Goal: Task Accomplishment & Management: Manage account settings

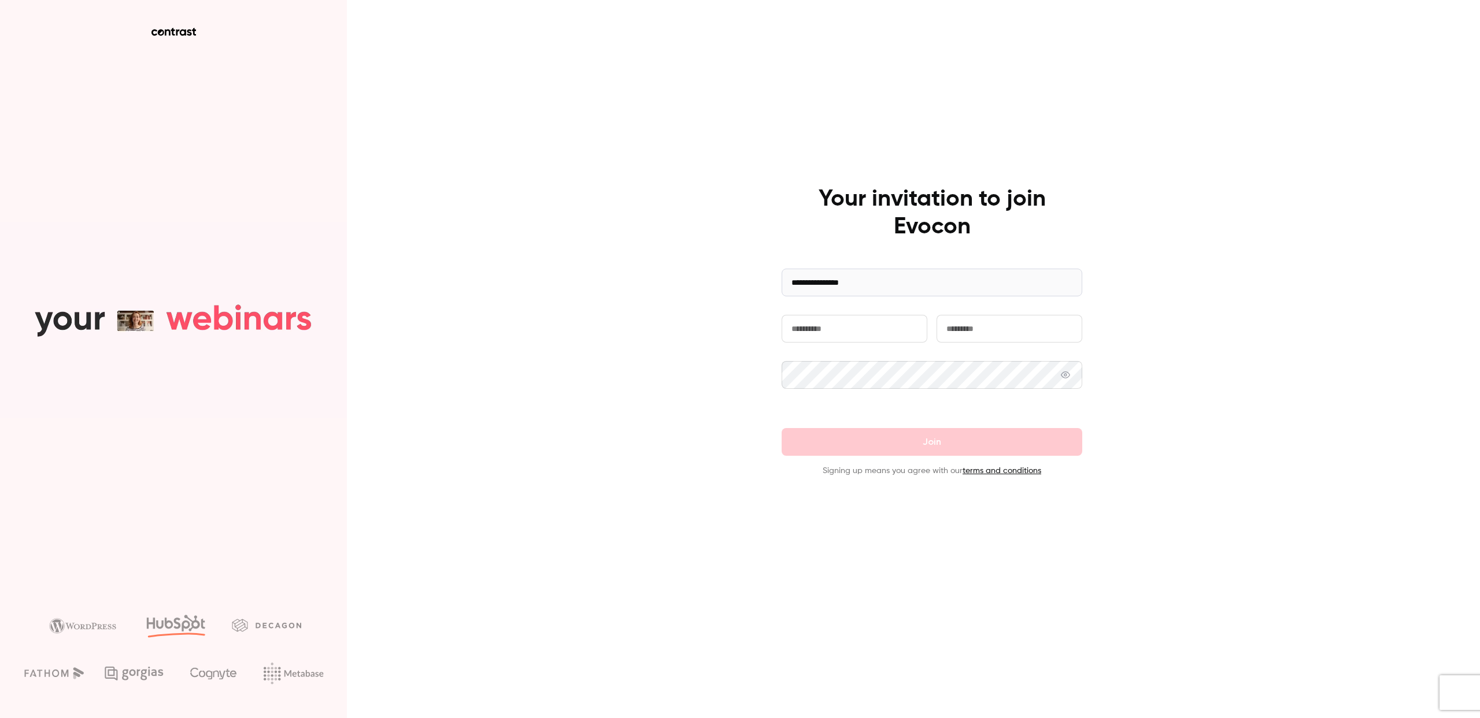
click at [844, 327] on input "text" at bounding box center [854, 329] width 146 height 28
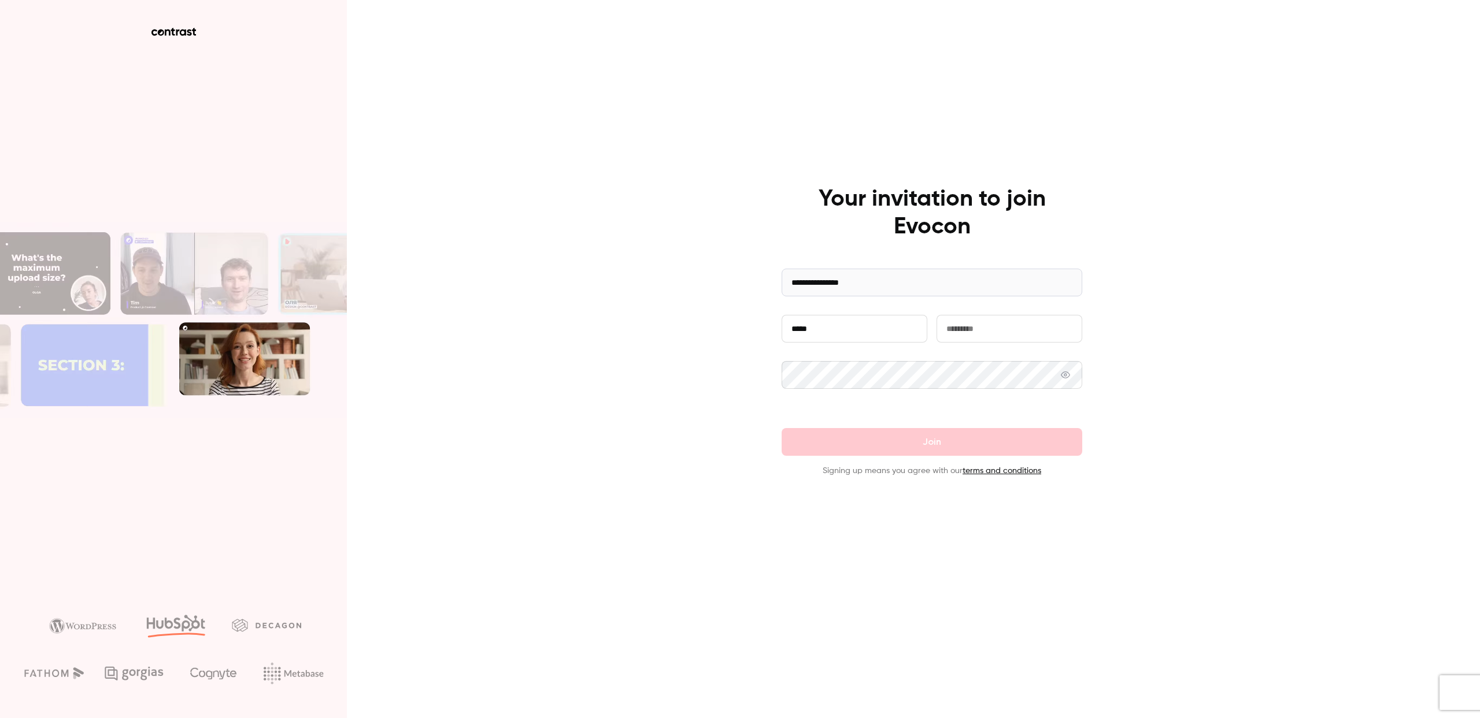
type input "*****"
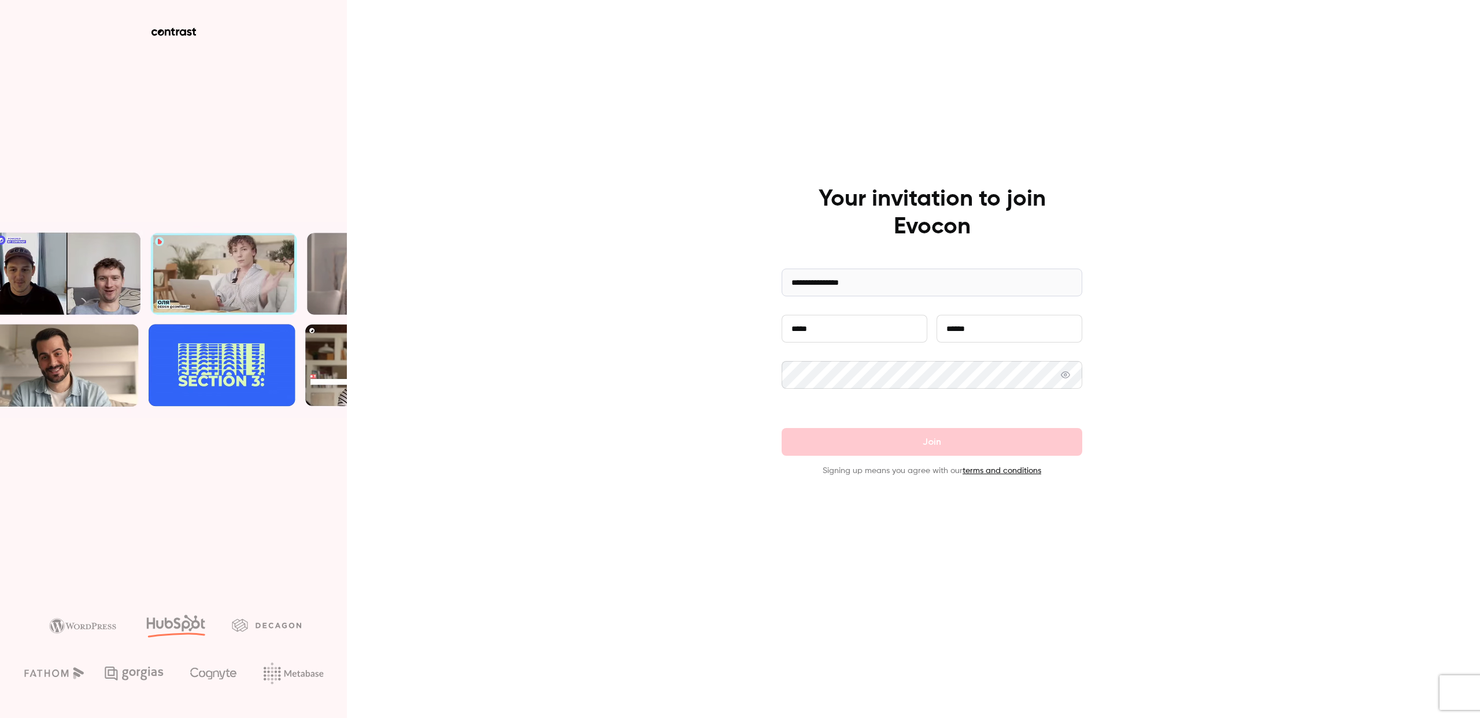
type input "******"
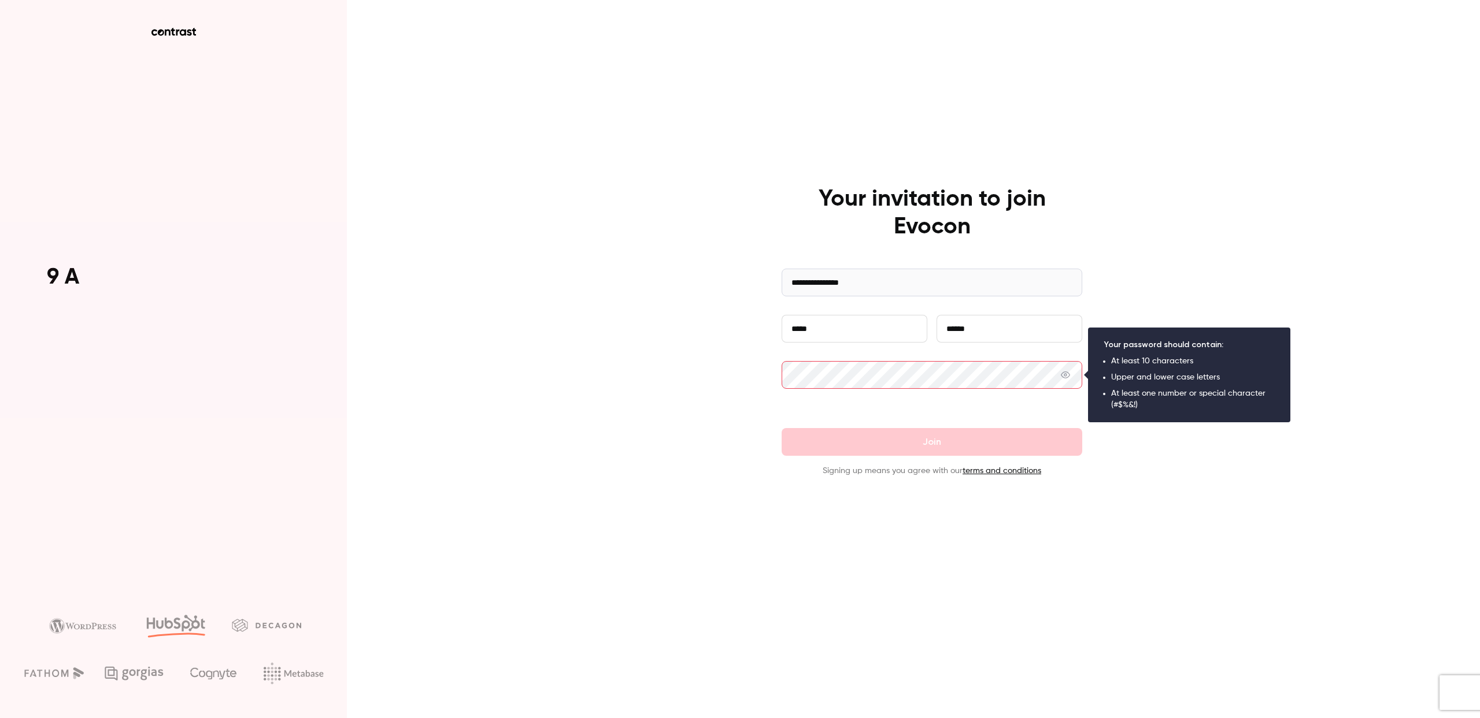
click at [0, 718] on com-1password-button at bounding box center [0, 718] width 0 height 0
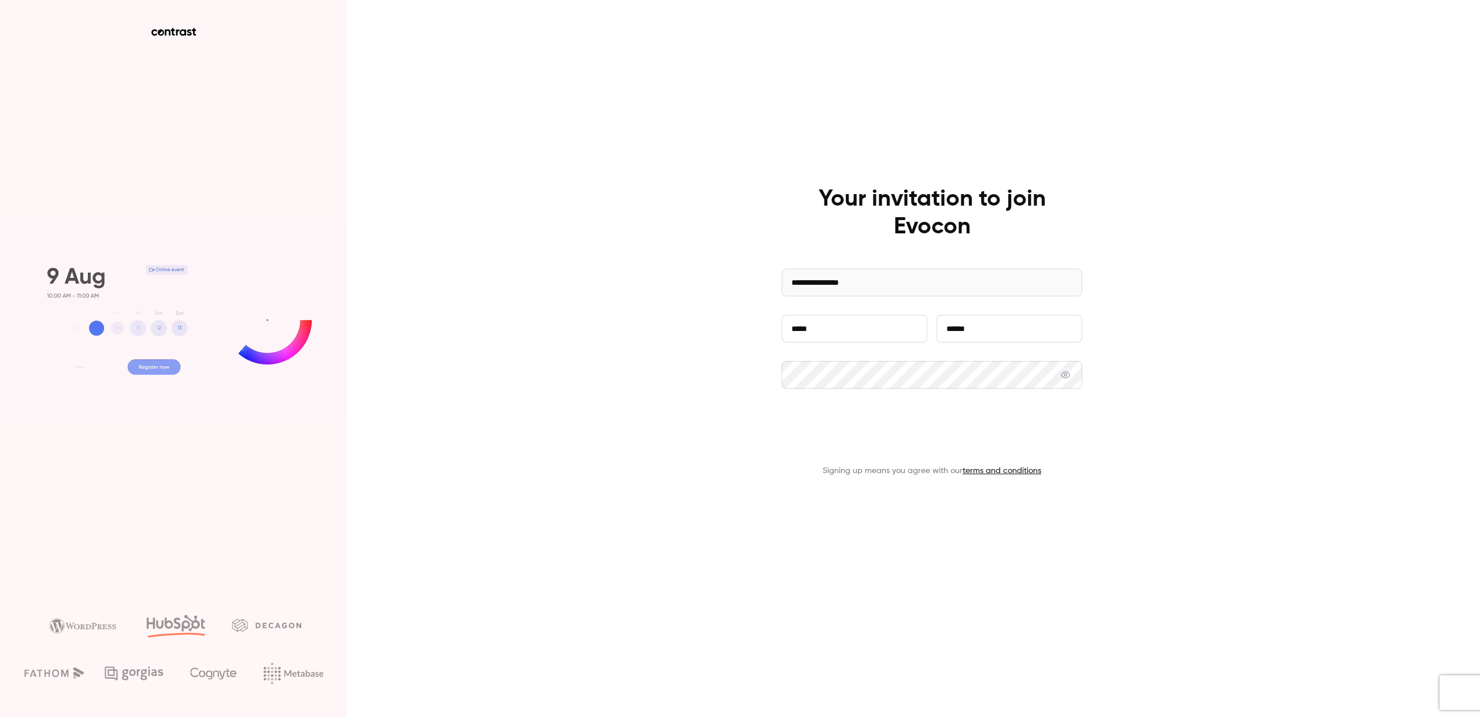
click at [912, 444] on button "Join" at bounding box center [931, 442] width 301 height 28
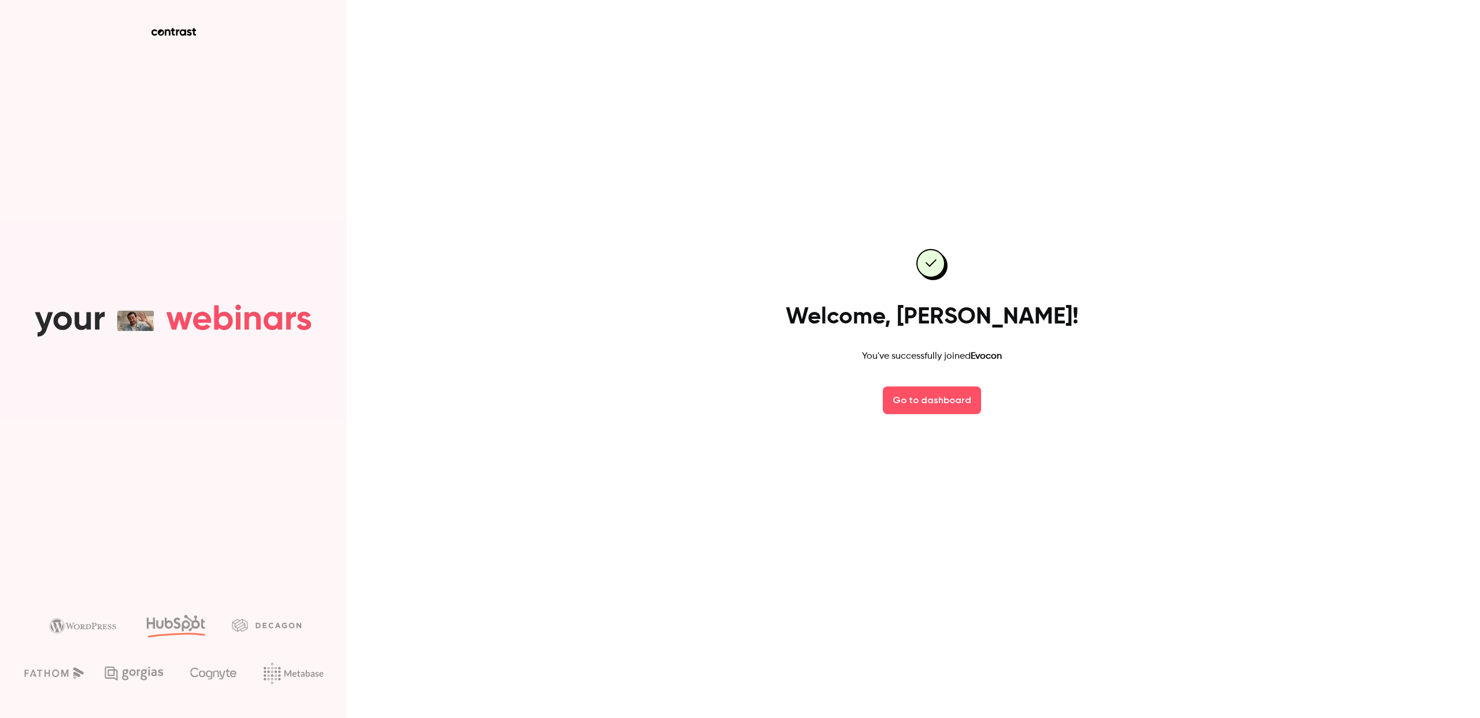
click at [1124, 336] on div "Welcome, [PERSON_NAME]! You've successfully joined Evocon Go to dashboard" at bounding box center [740, 359] width 1480 height 718
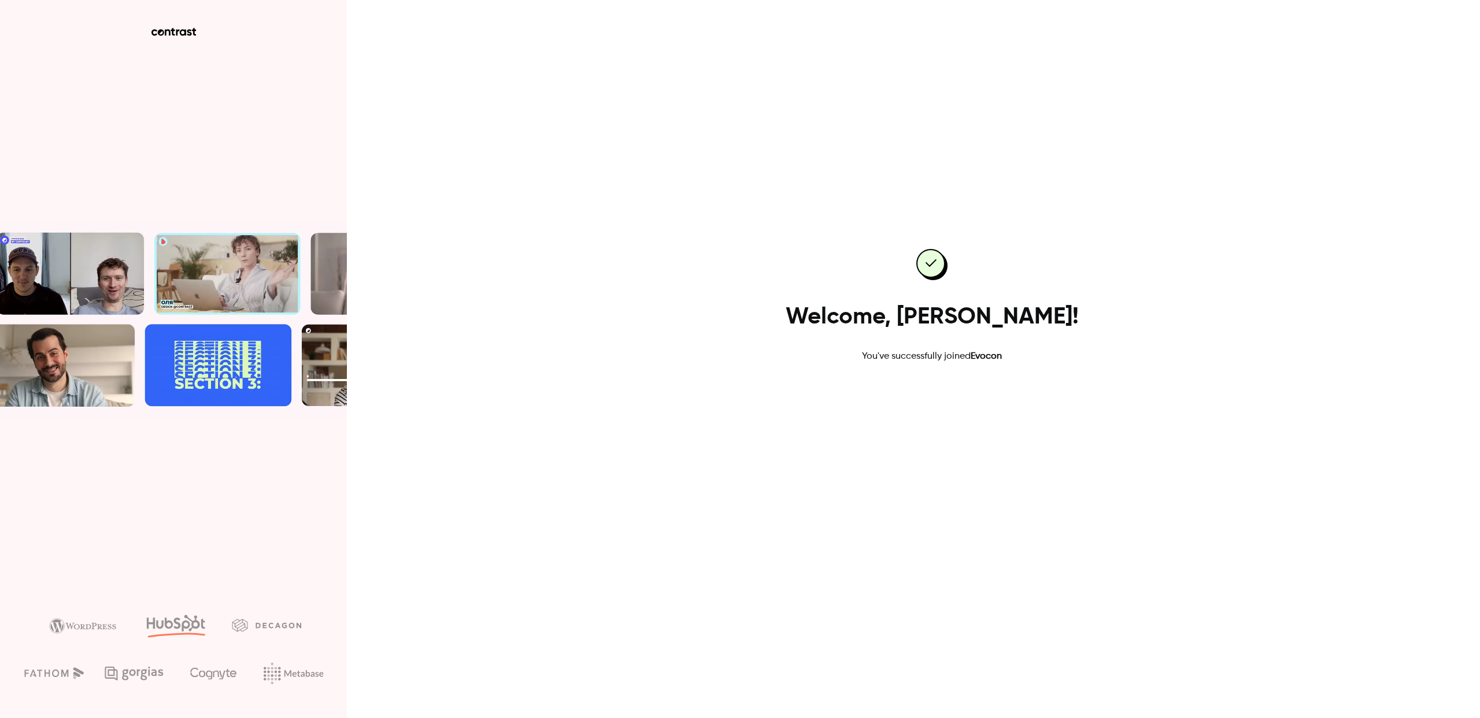
click at [937, 399] on link "Go to dashboard" at bounding box center [932, 401] width 98 height 28
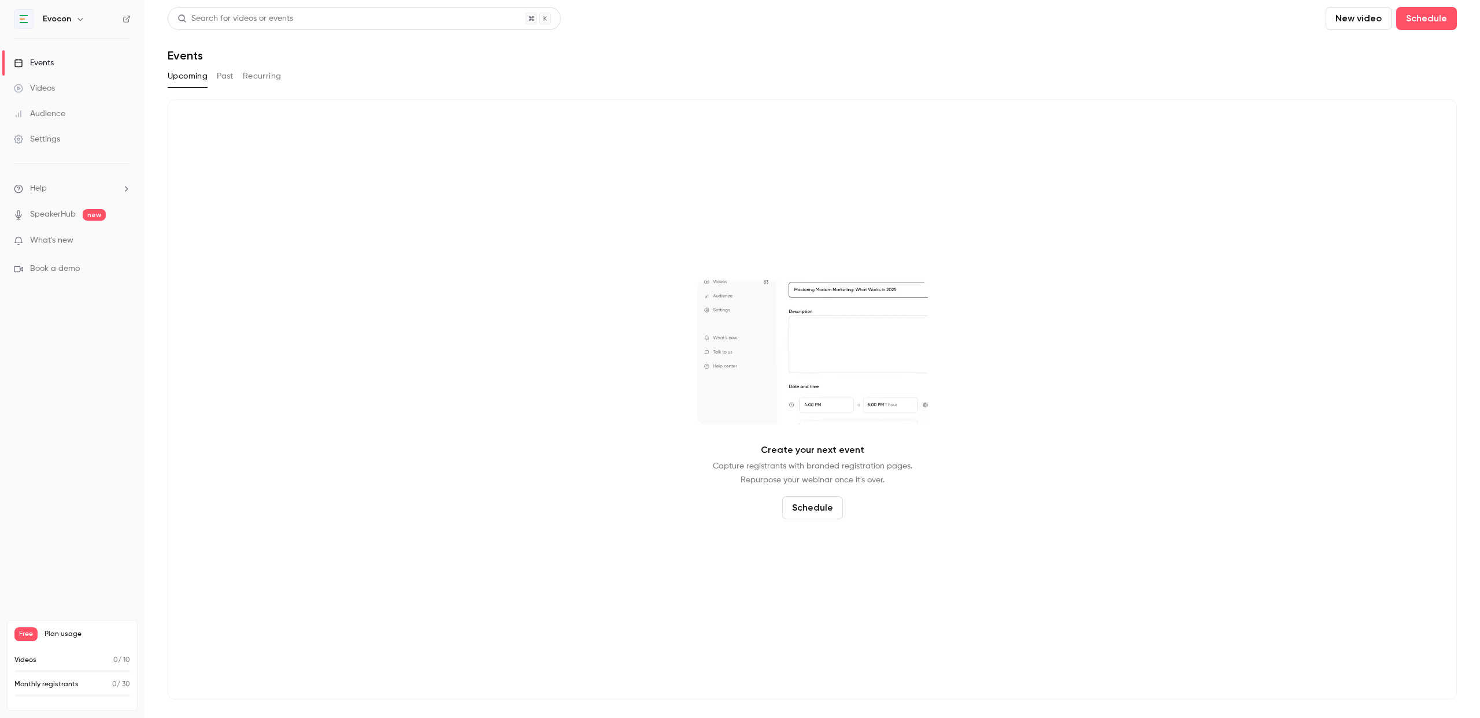
click at [51, 134] on div "Settings" at bounding box center [37, 140] width 46 height 12
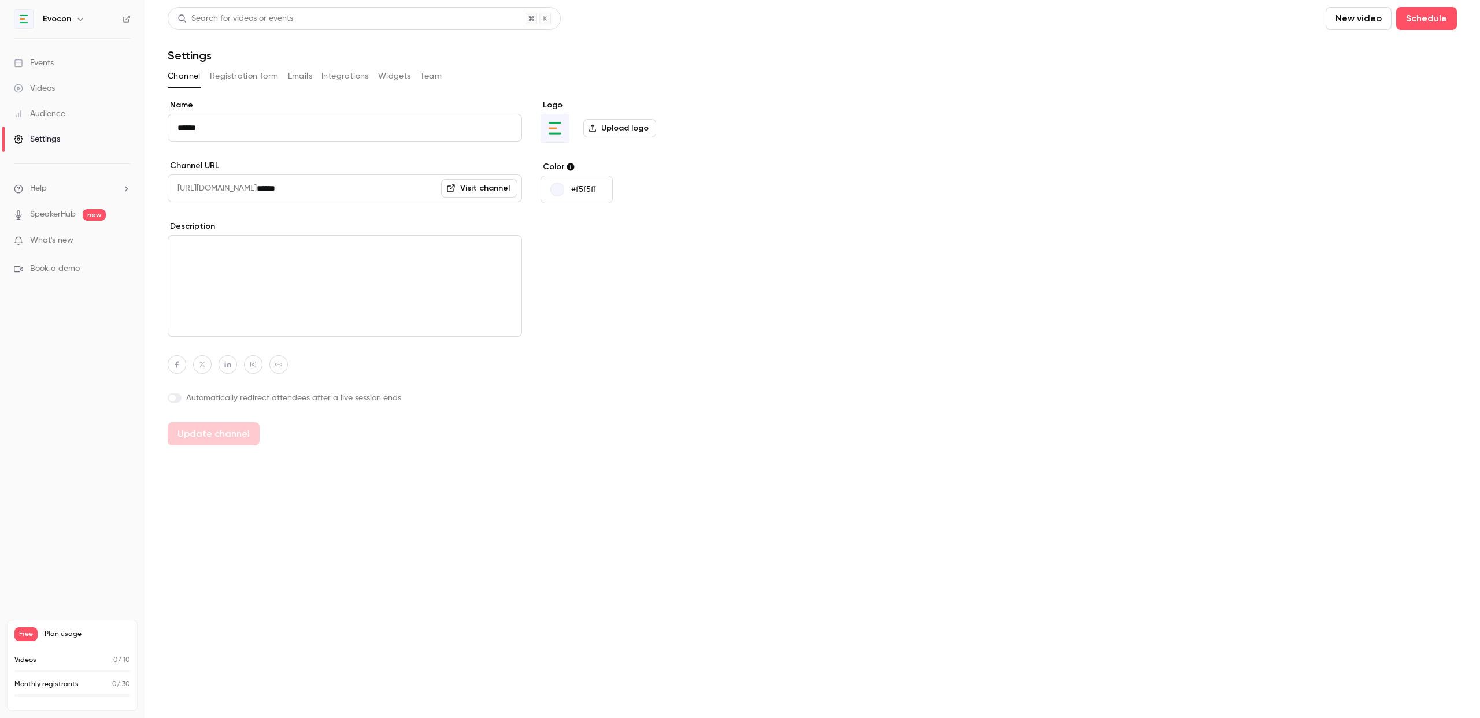
click at [355, 81] on button "Integrations" at bounding box center [344, 76] width 47 height 18
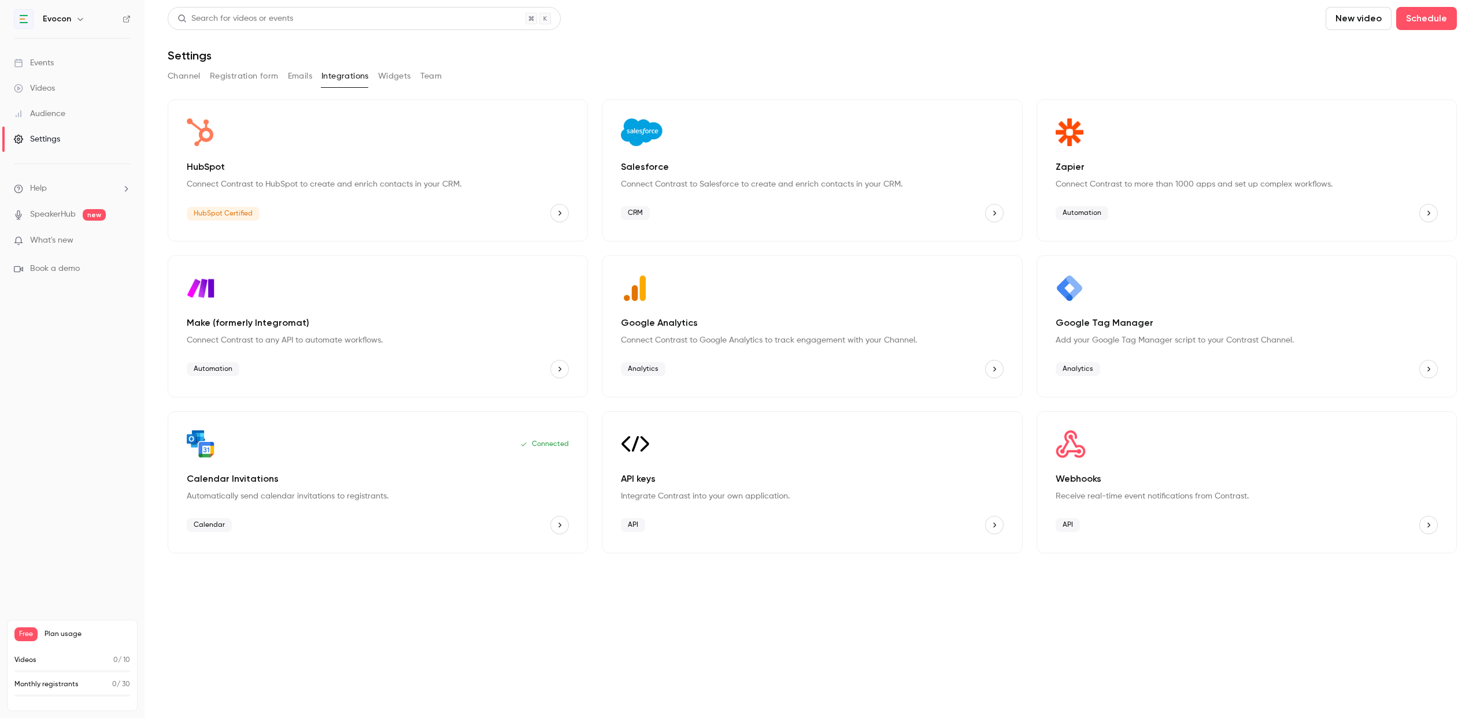
click at [559, 210] on icon "HubSpot" at bounding box center [559, 213] width 8 height 8
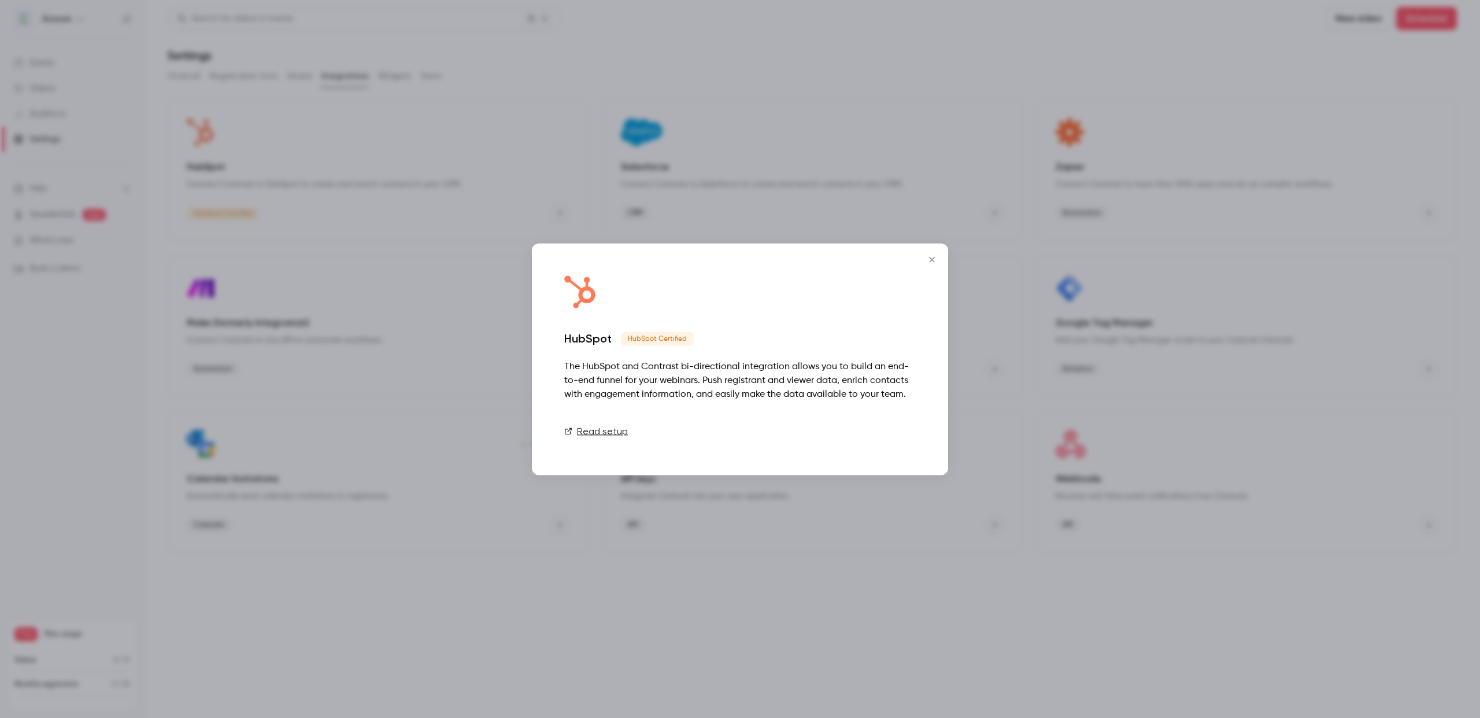
click at [887, 429] on link "Connect" at bounding box center [887, 431] width 58 height 23
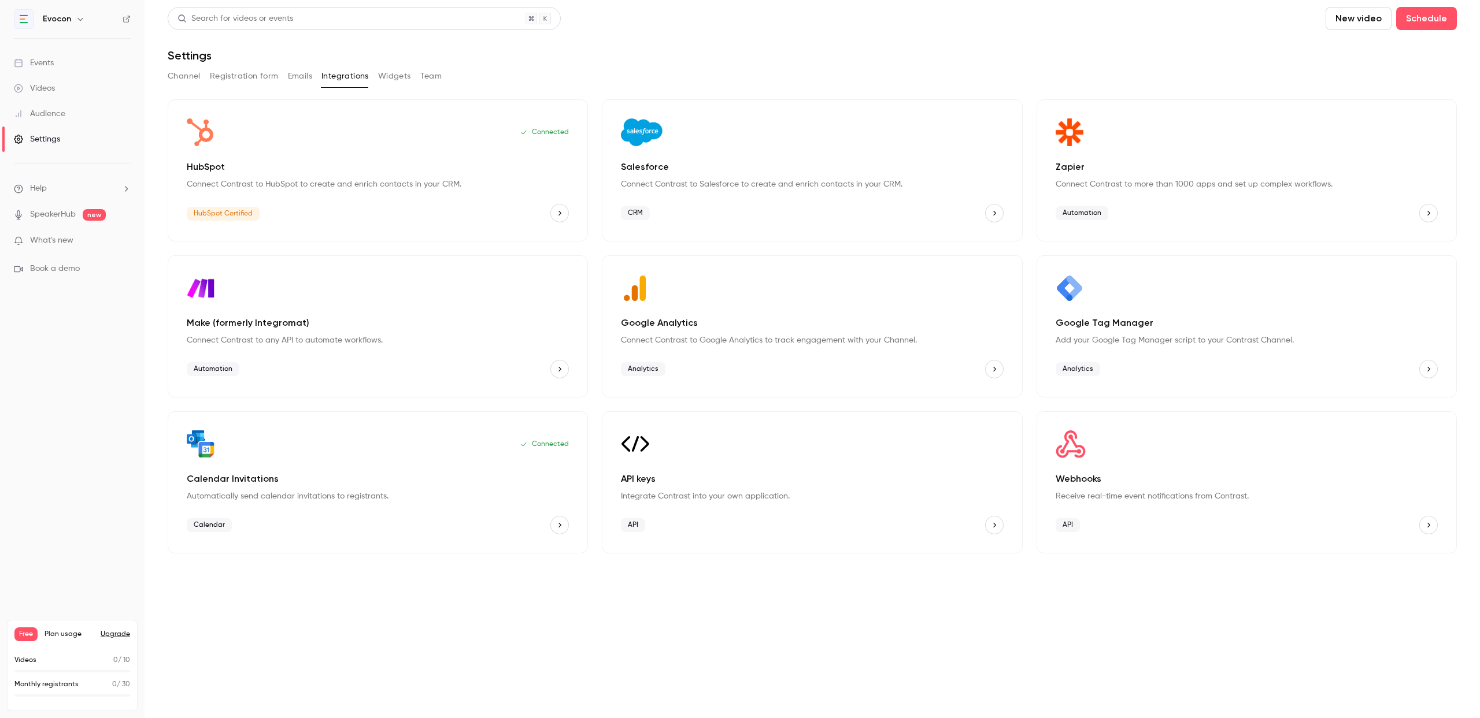
click at [563, 210] on icon "HubSpot" at bounding box center [559, 213] width 8 height 8
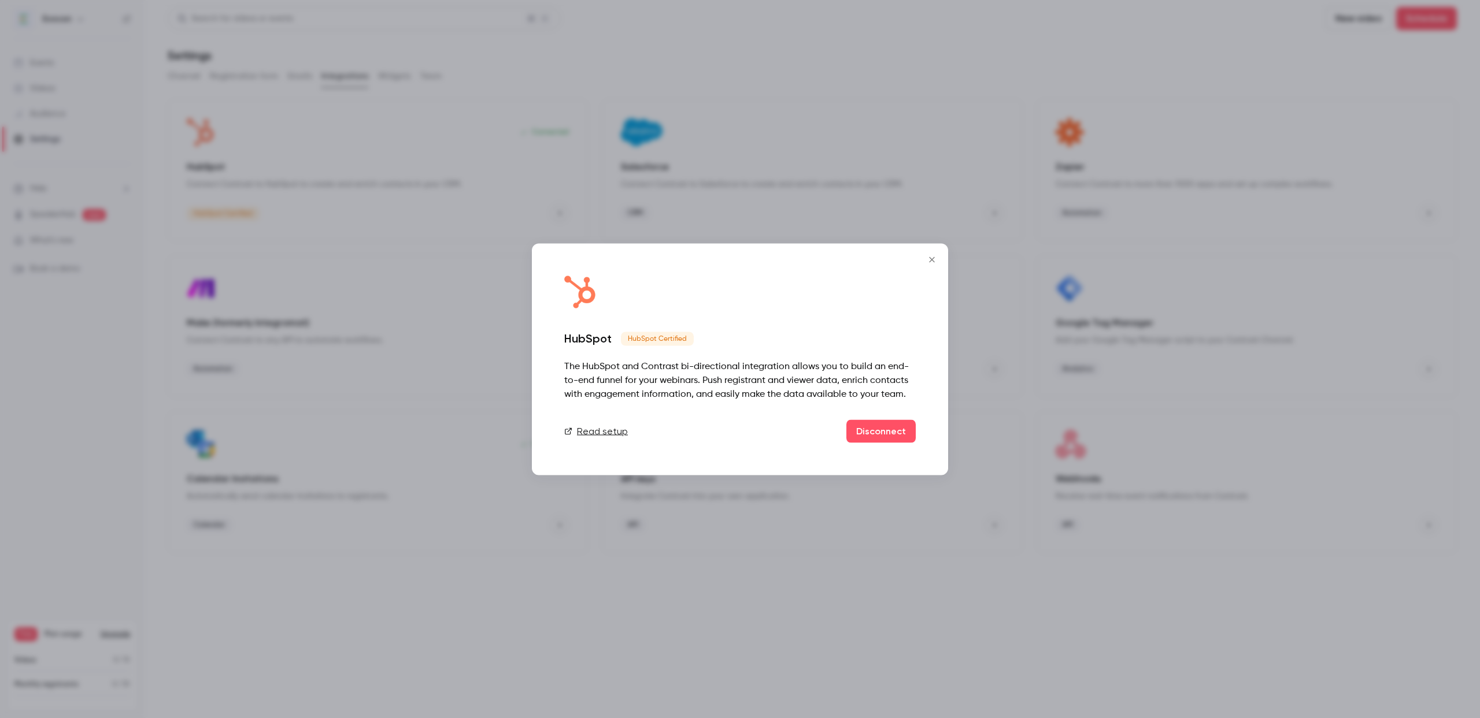
click at [936, 256] on icon "Close" at bounding box center [932, 259] width 14 height 9
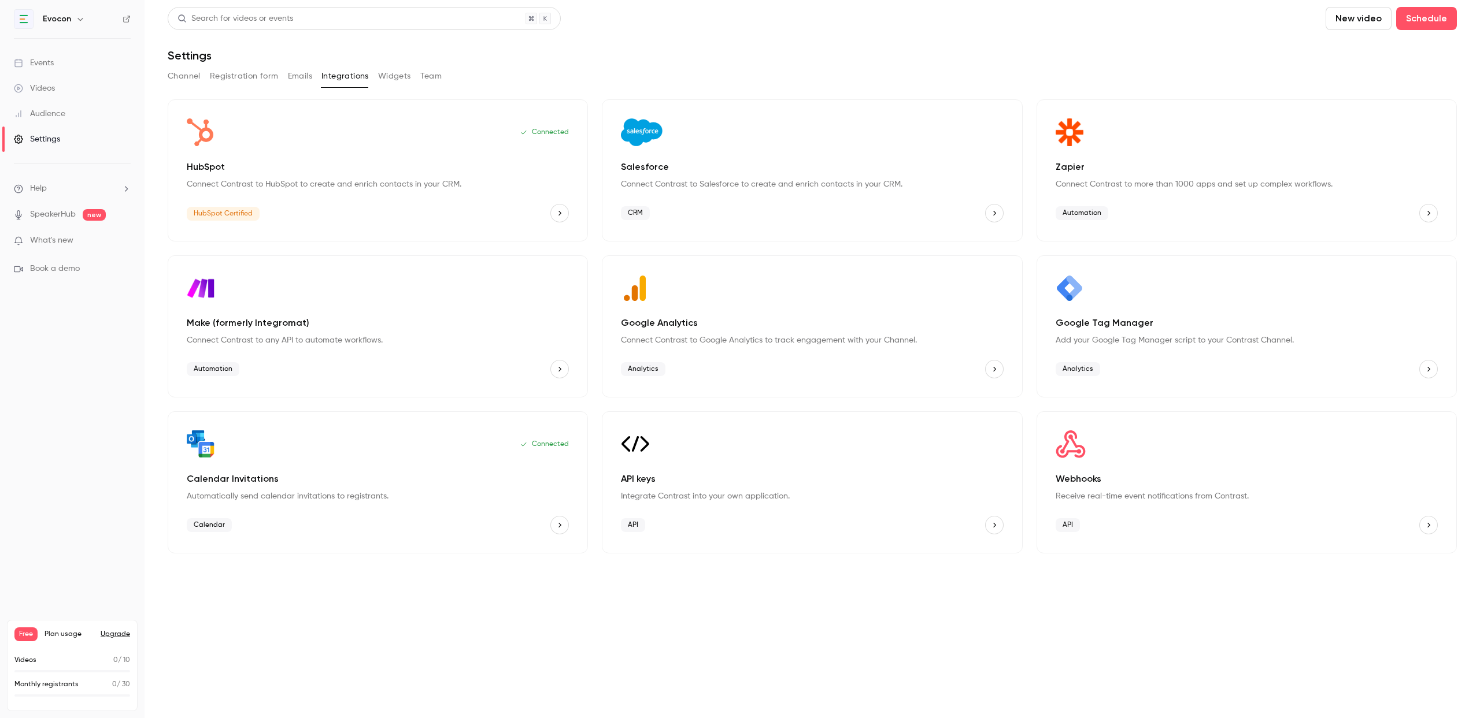
click at [333, 176] on div "HubSpot Connect Contrast to HubSpot to create and enrich contacts in your CRM." at bounding box center [378, 175] width 382 height 30
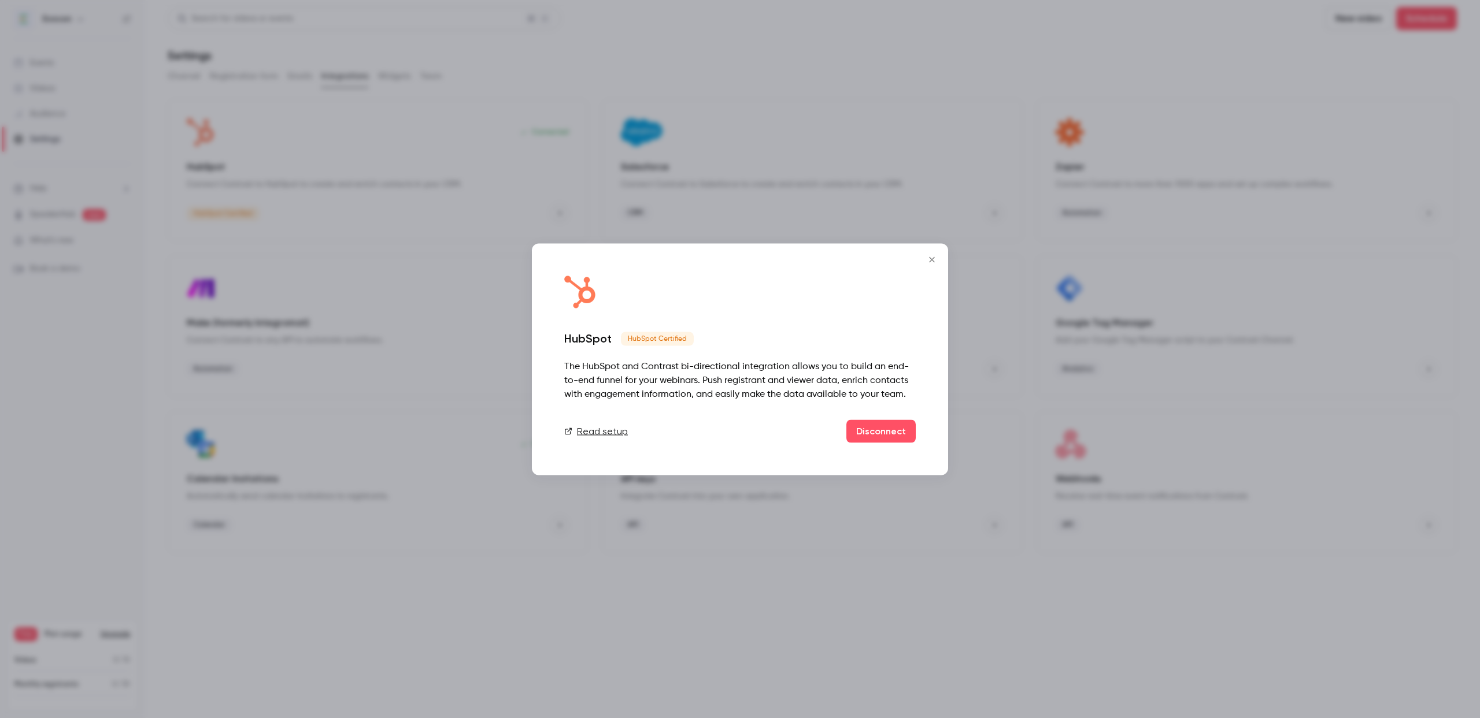
click at [939, 260] on button "Close" at bounding box center [931, 259] width 23 height 23
